Goal: Transaction & Acquisition: Book appointment/travel/reservation

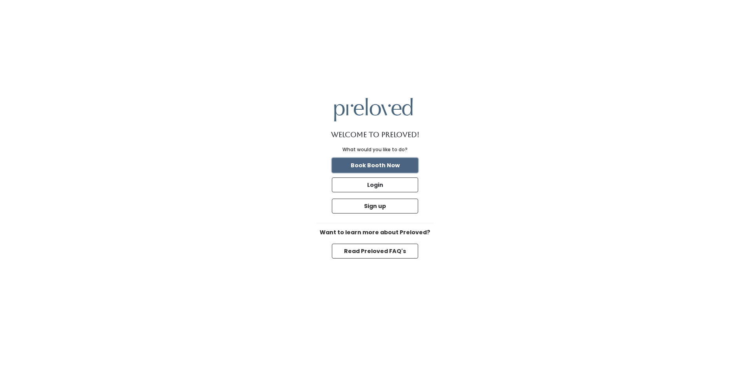
click at [395, 164] on button "Book Booth Now" at bounding box center [375, 165] width 86 height 15
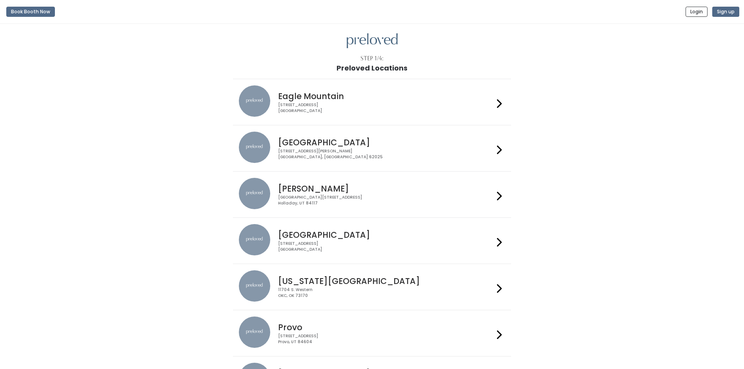
click at [497, 291] on div at bounding box center [499, 287] width 11 height 33
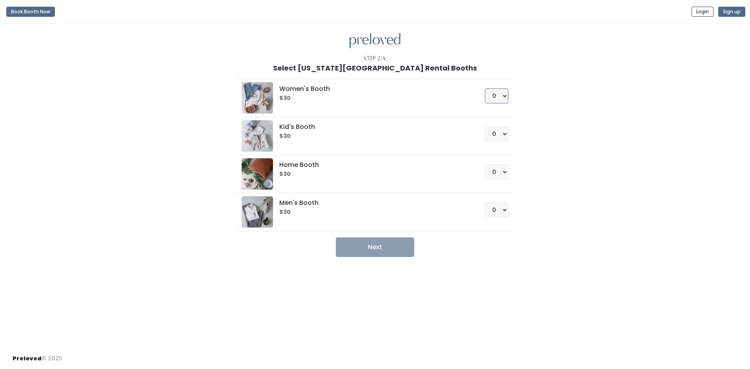
click at [506, 96] on select "0 1 2 3 4" at bounding box center [497, 96] width 24 height 15
select select "1"
click at [485, 89] on select "0 1 2 3 4" at bounding box center [497, 96] width 24 height 15
click at [377, 246] on button "Next" at bounding box center [375, 248] width 78 height 20
